Goal: Task Accomplishment & Management: Manage account settings

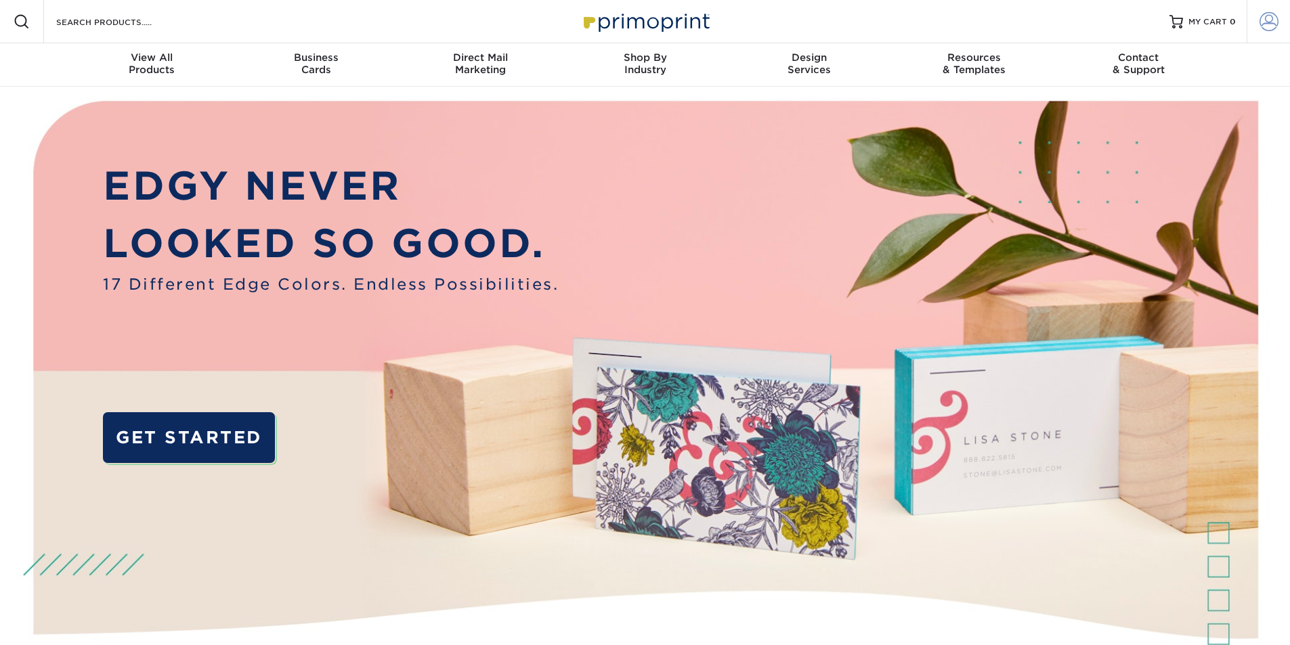
click at [1277, 23] on span at bounding box center [1269, 21] width 19 height 19
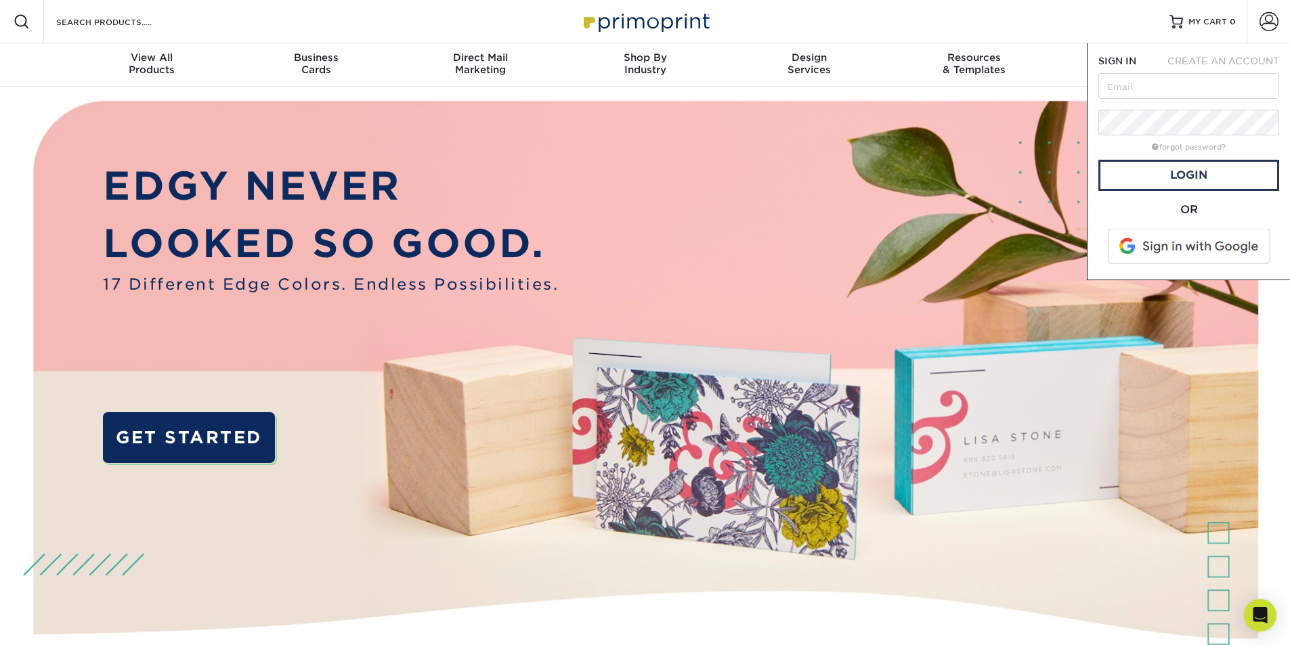
click at [1157, 252] on span at bounding box center [1190, 246] width 173 height 35
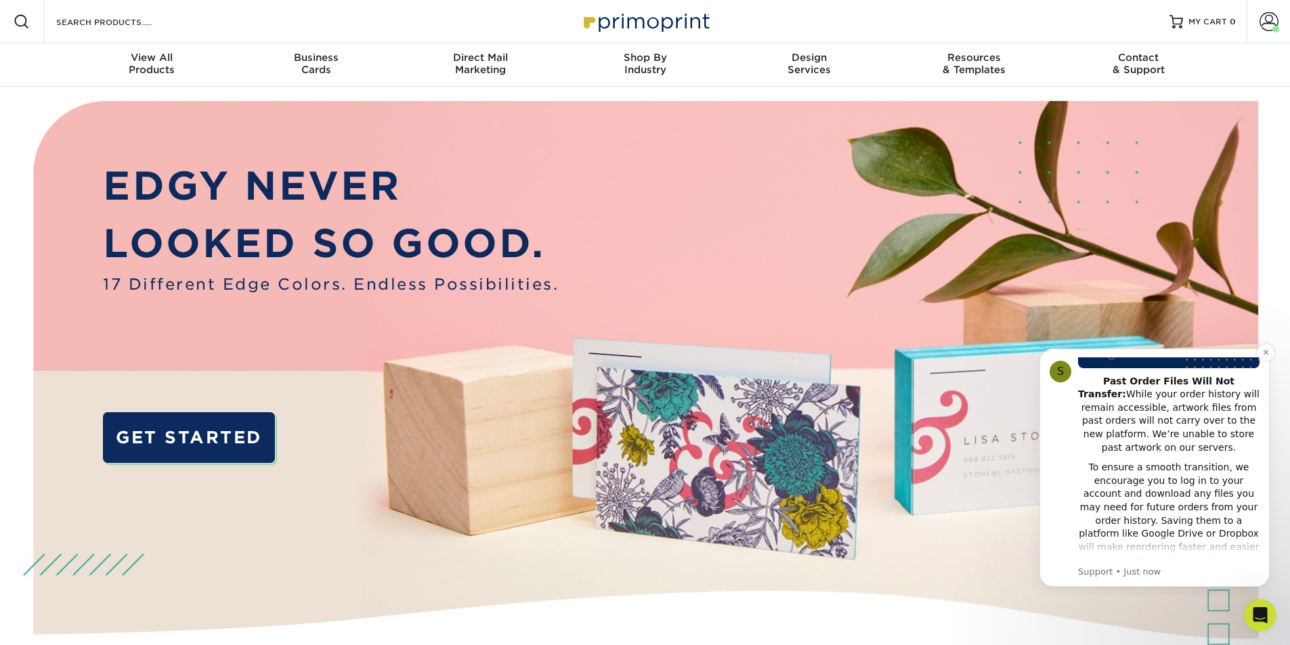
scroll to position [271, 0]
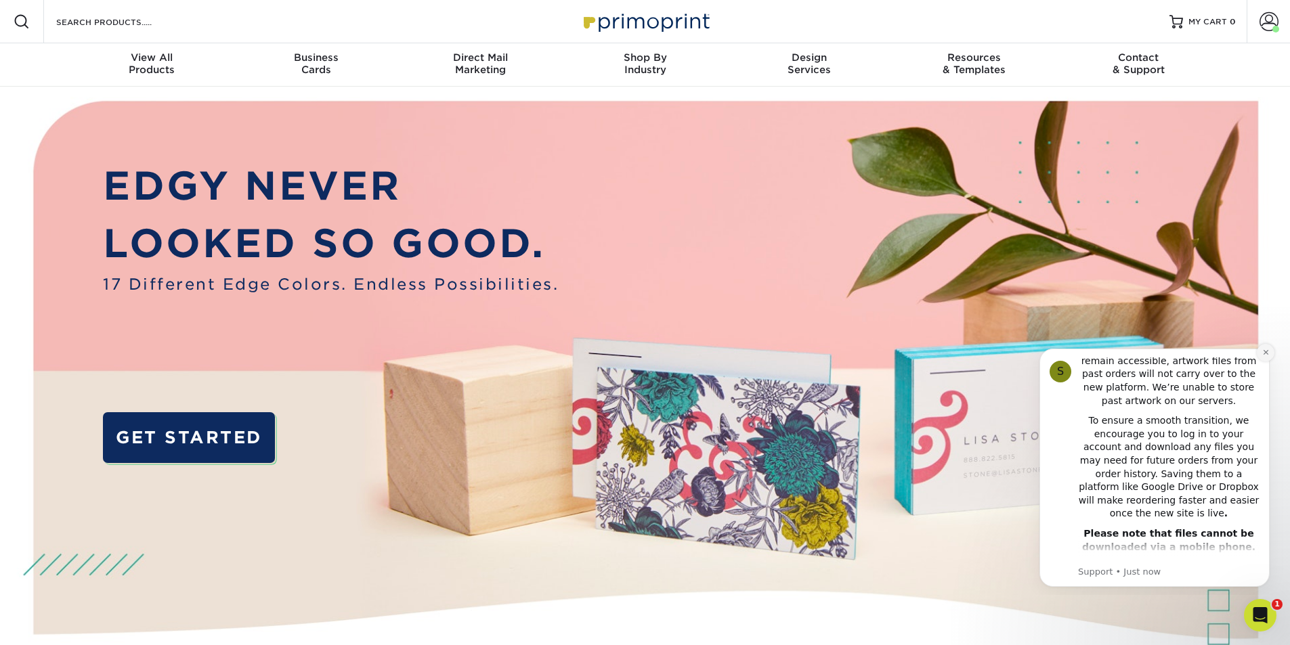
click at [1269, 358] on button "Dismiss notification" at bounding box center [1266, 353] width 18 height 18
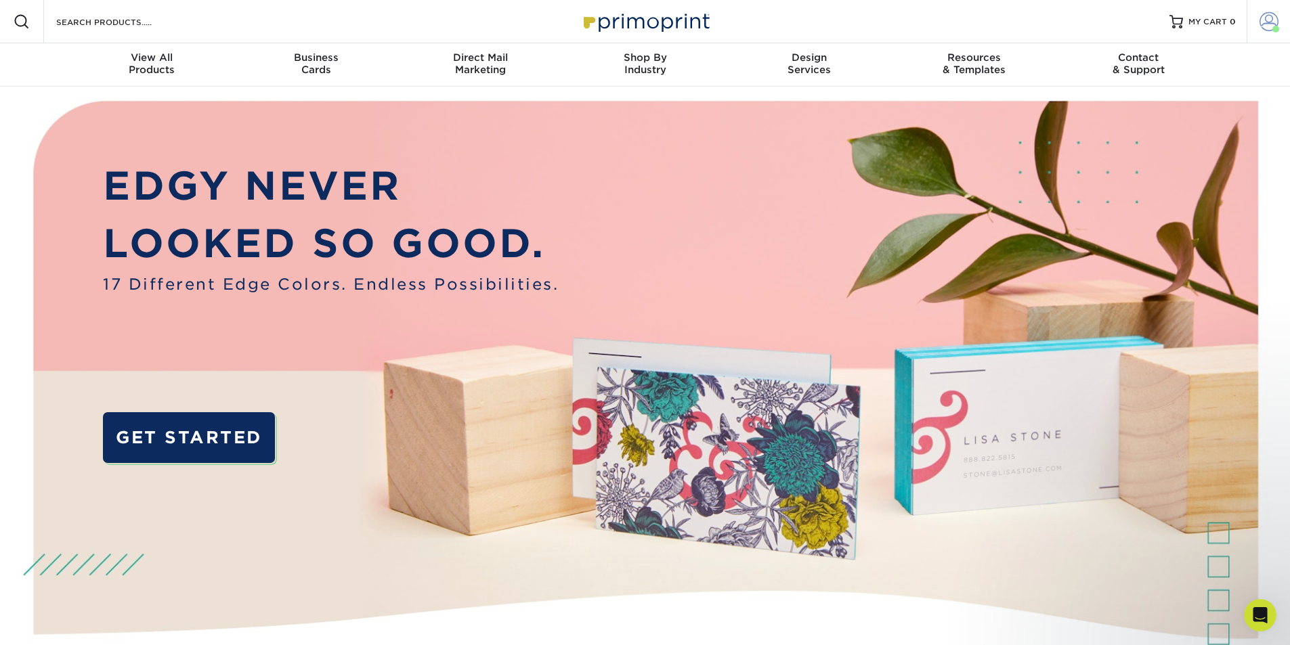
click at [1260, 25] on span at bounding box center [1269, 21] width 19 height 19
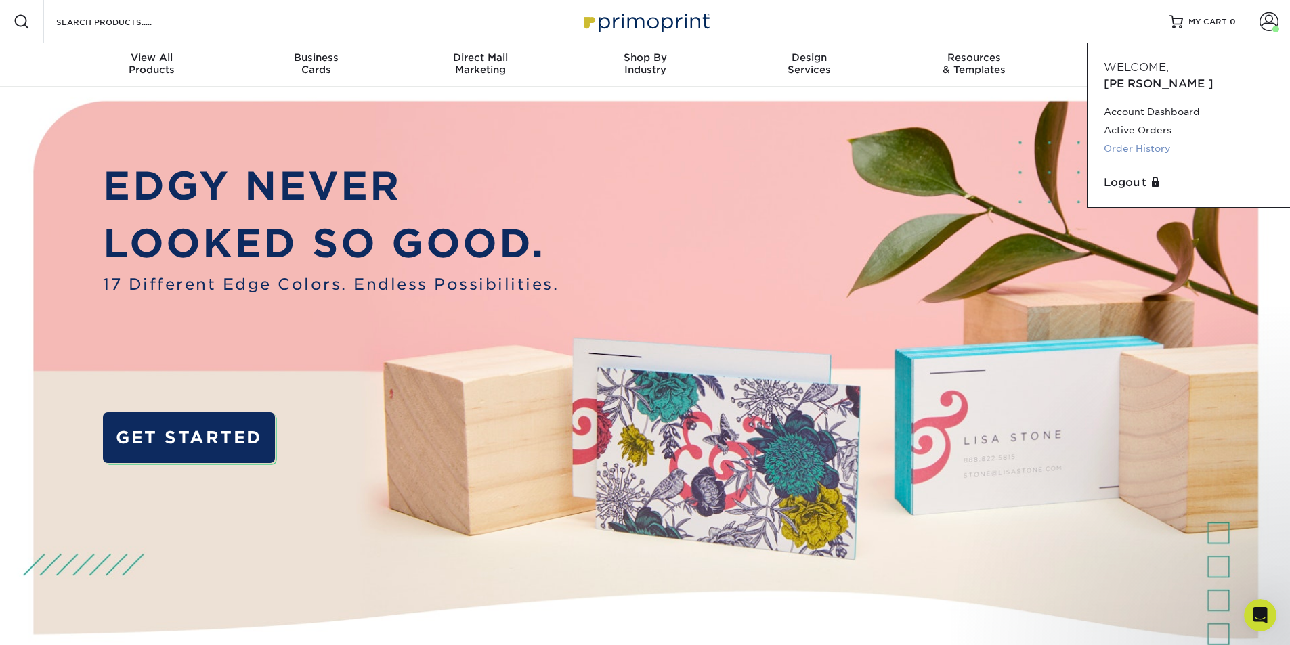
click at [1148, 140] on link "Order History" at bounding box center [1189, 149] width 170 height 18
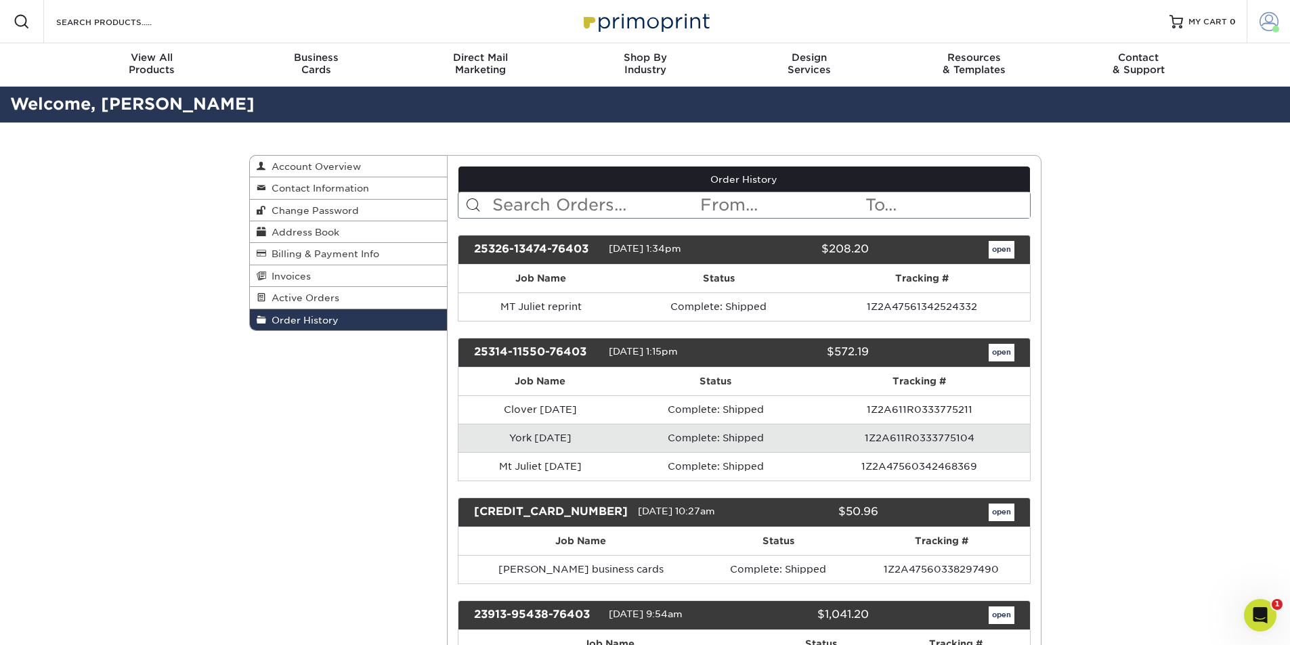
click at [1263, 26] on span at bounding box center [1269, 21] width 19 height 19
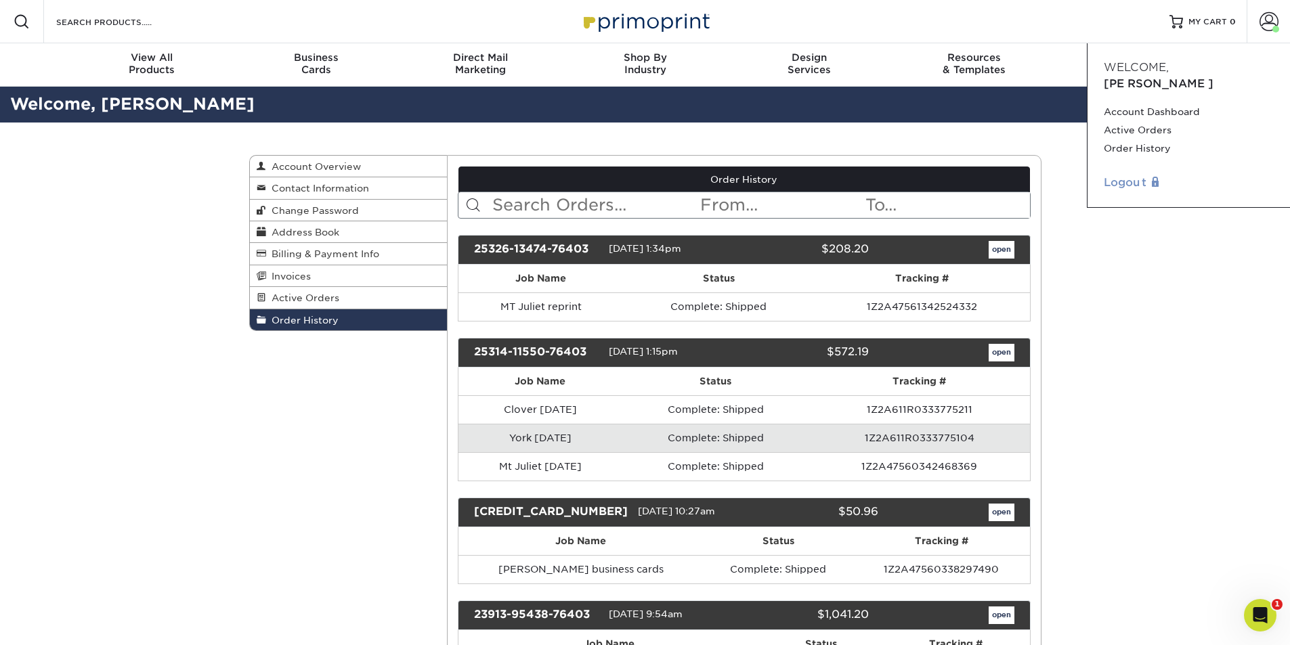
click at [1123, 175] on link "Logout" at bounding box center [1189, 183] width 170 height 16
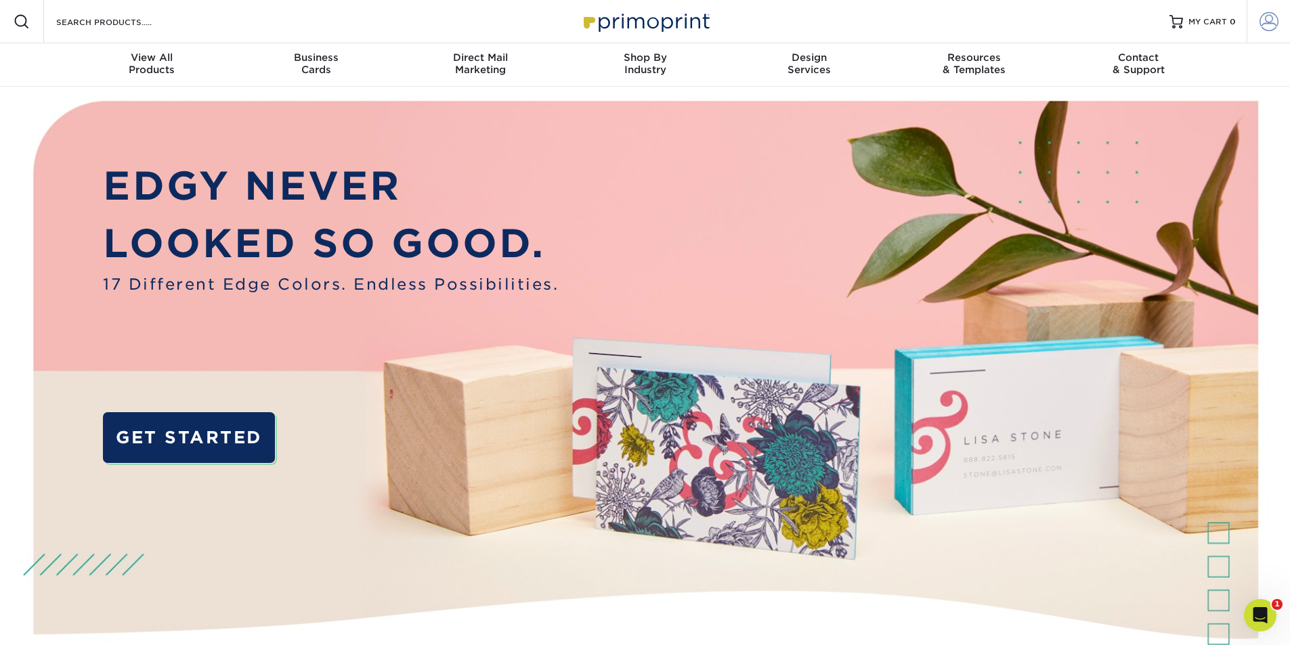
click at [1267, 16] on span at bounding box center [1269, 21] width 19 height 19
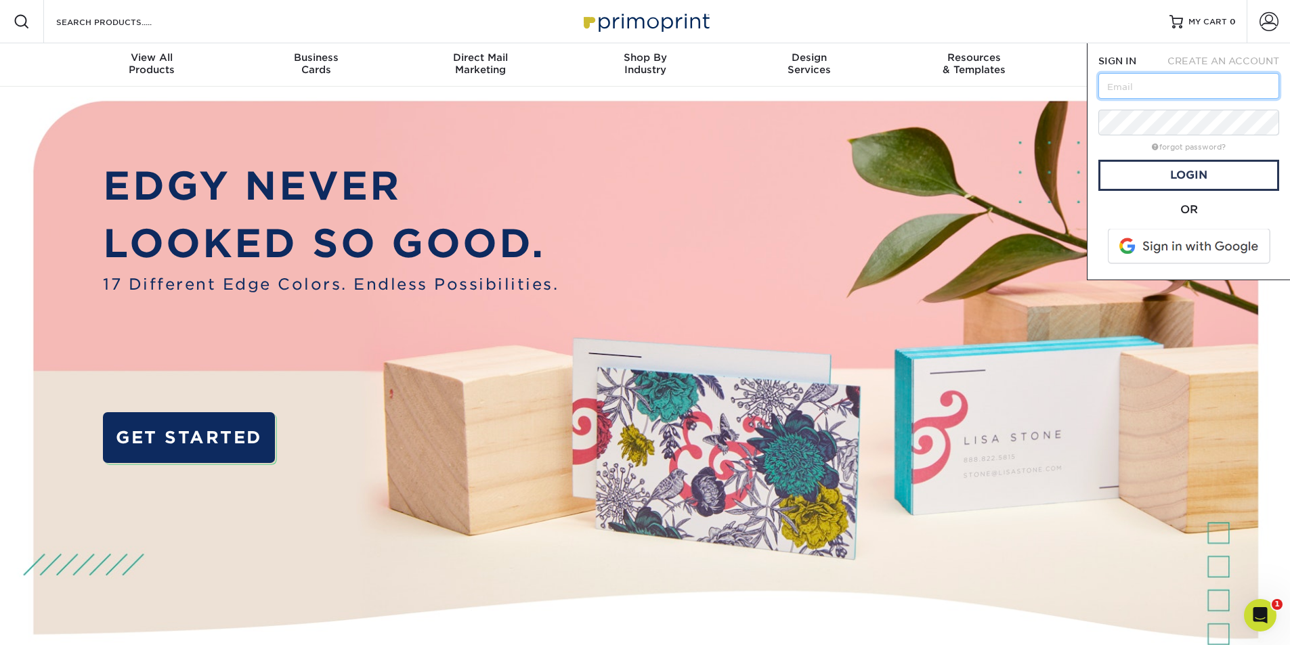
click at [1154, 93] on input "text" at bounding box center [1189, 86] width 181 height 26
type input "lingerdog23@gmail.com"
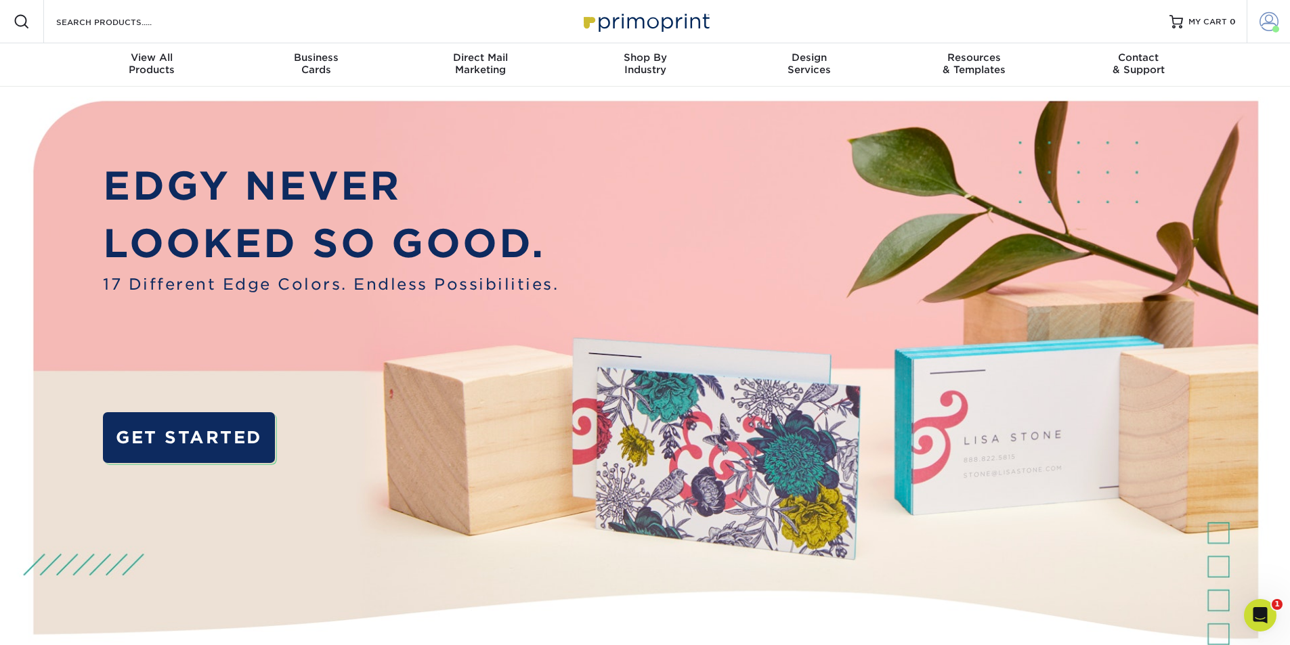
click at [1264, 27] on span at bounding box center [1269, 21] width 19 height 19
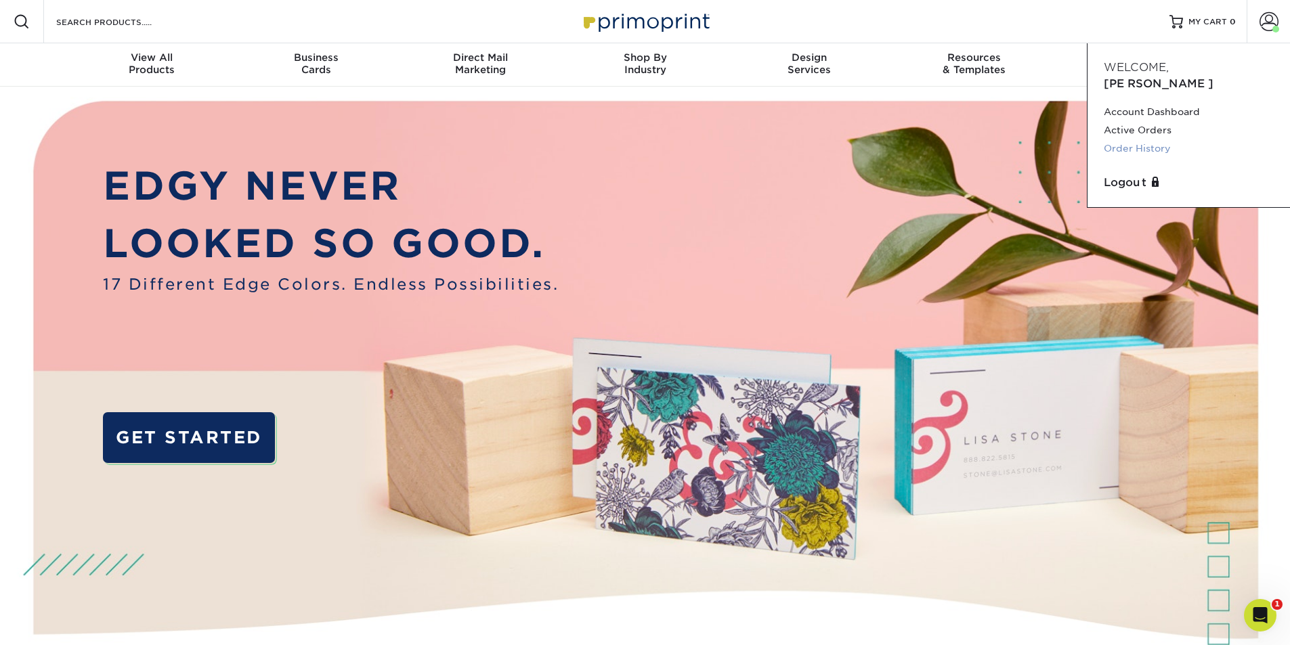
click at [1154, 140] on link "Order History" at bounding box center [1189, 149] width 170 height 18
